Goal: Information Seeking & Learning: Learn about a topic

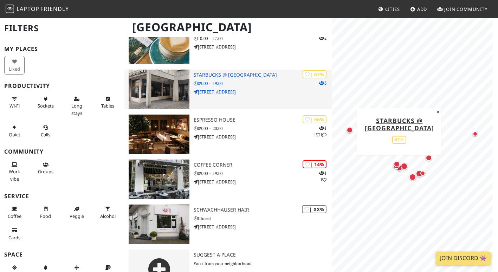
scroll to position [314, 0]
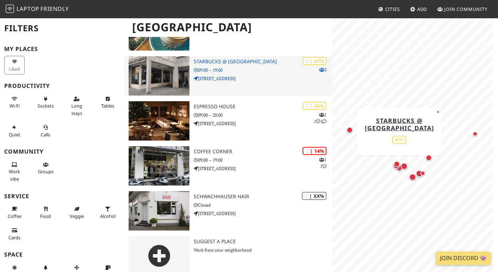
click at [228, 59] on h3 "Starbucks @ [GEOGRAPHIC_DATA]" at bounding box center [263, 62] width 138 height 6
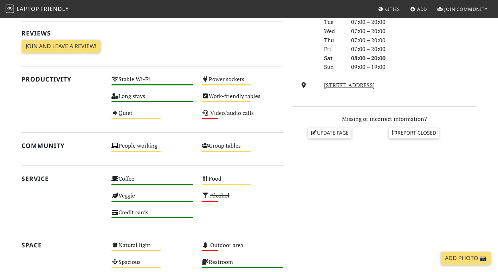
click at [178, 164] on div "[DATE] Visits: 4 Vibes: 0 📸 Been here There are no public reactions yet. Review…" at bounding box center [152, 143] width 270 height 362
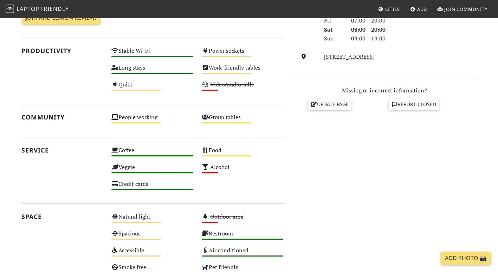
scroll to position [239, 0]
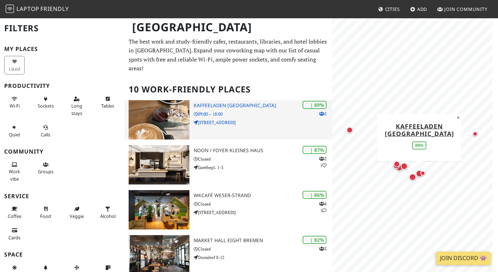
click at [219, 111] on p "09:00 – 18:00" at bounding box center [263, 114] width 138 height 7
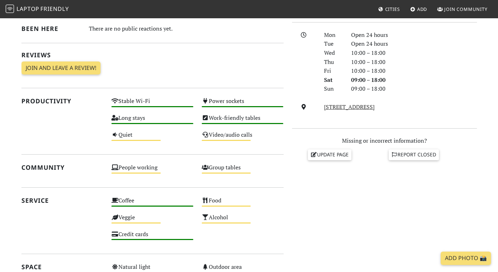
scroll to position [185, 0]
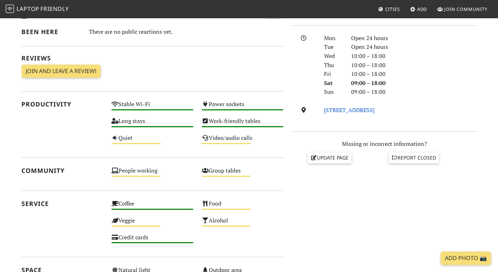
click at [331, 110] on link "Ostertorsteinweg 19, 28203, Bremen" at bounding box center [349, 110] width 51 height 8
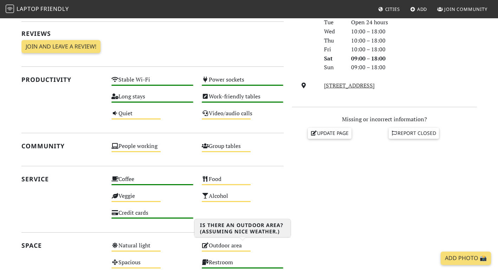
scroll to position [209, 0]
